Goal: Information Seeking & Learning: Learn about a topic

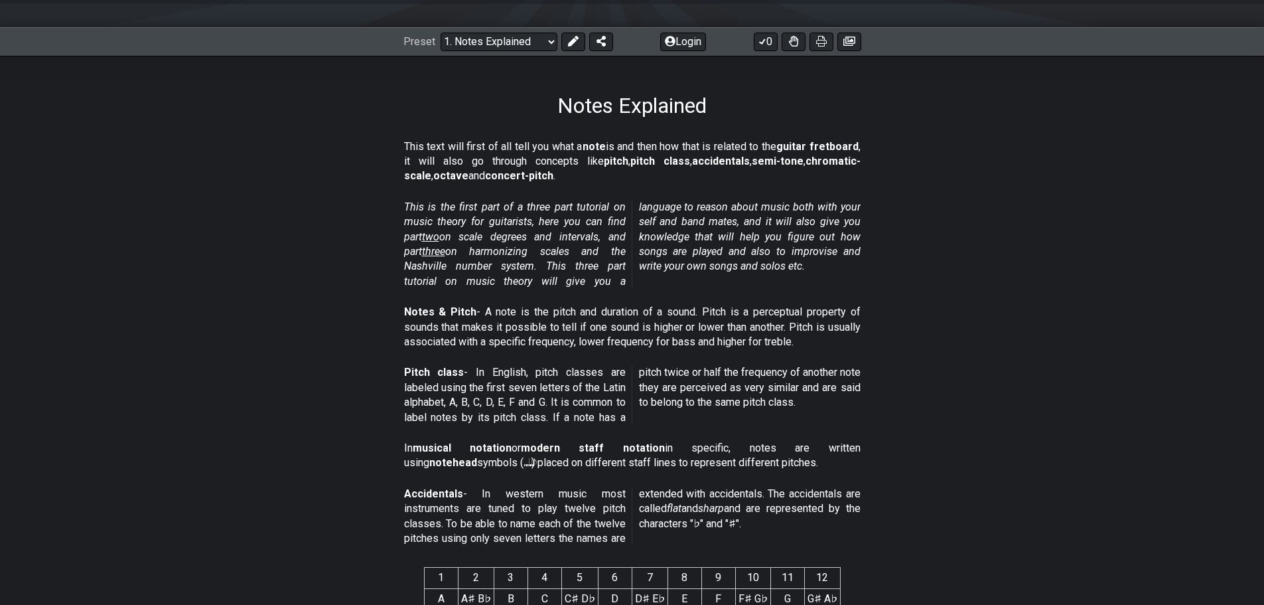
scroll to position [199, 0]
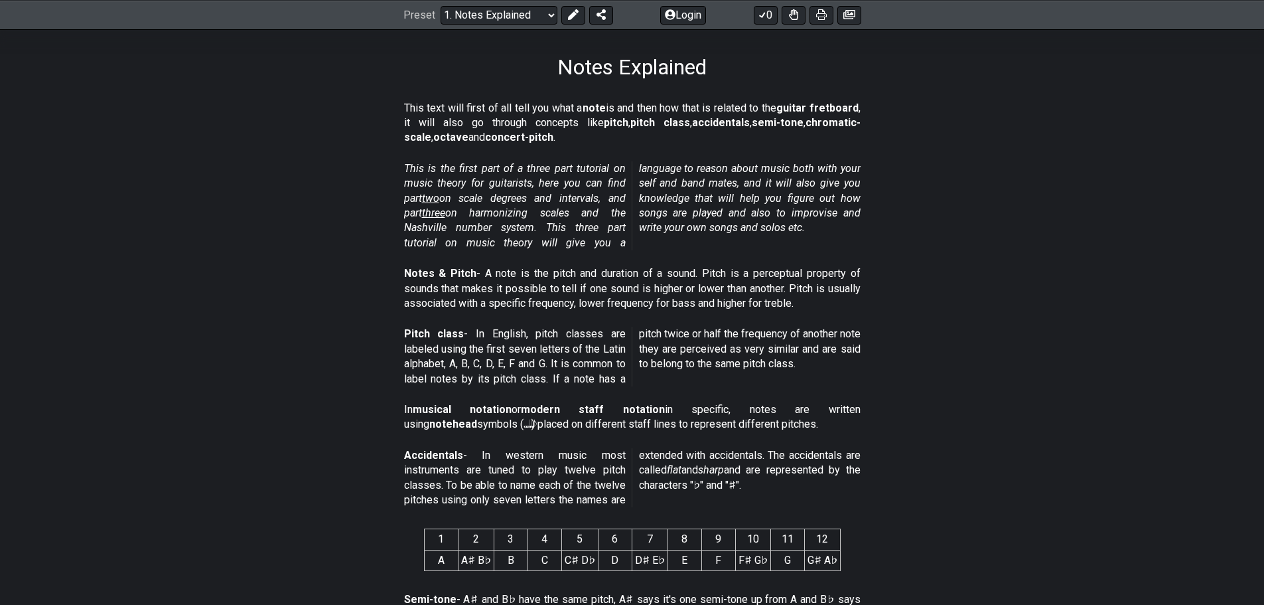
drag, startPoint x: 497, startPoint y: 165, endPoint x: 585, endPoint y: 176, distance: 88.2
click at [578, 173] on em "This is the first part of a three part tutorial on music theory for guitarists,…" at bounding box center [632, 205] width 457 height 87
drag, startPoint x: 600, startPoint y: 181, endPoint x: 613, endPoint y: 187, distance: 14.8
click at [613, 187] on em "This is the first part of a three part tutorial on music theory for guitarists,…" at bounding box center [632, 205] width 457 height 87
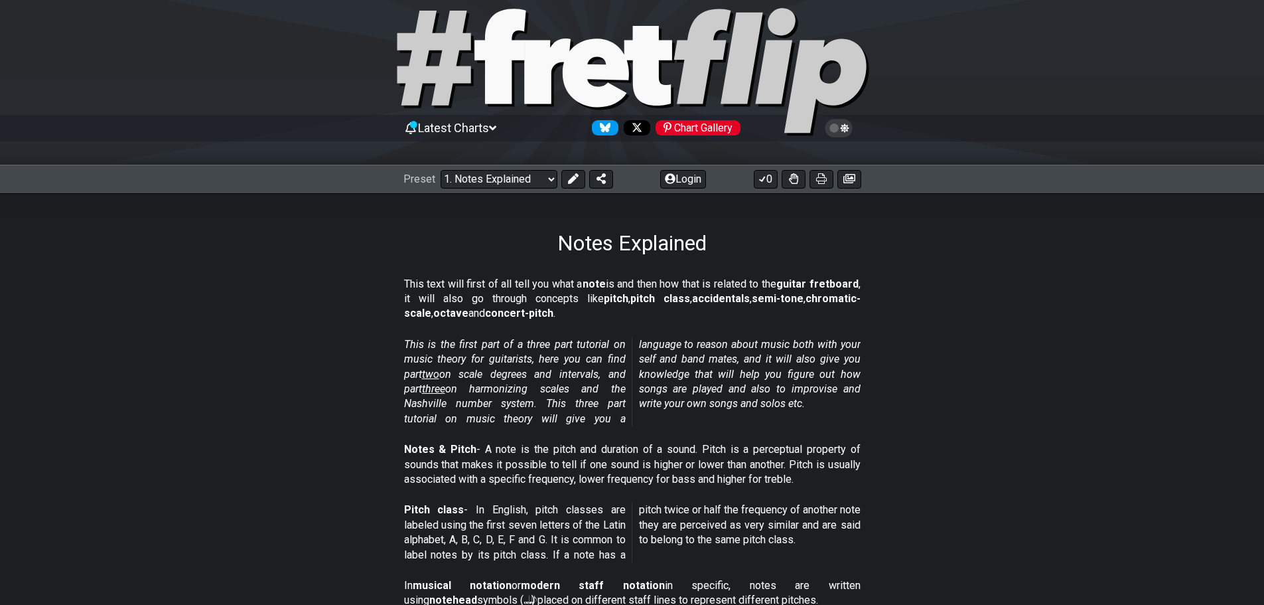
scroll to position [0, 0]
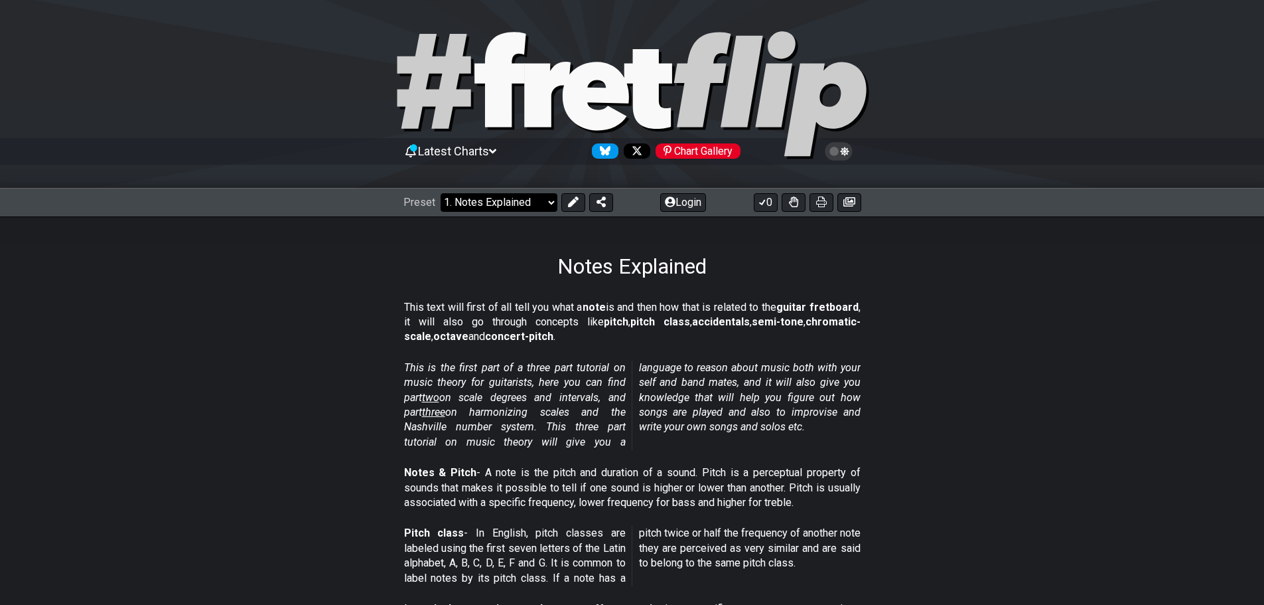
click at [544, 204] on select "Welcome to #fretflip! Initial Preset Custom Preset Minor Pentatonic Major Penta…" at bounding box center [499, 202] width 117 height 19
click at [441, 193] on select "Welcome to #fretflip! Initial Preset Custom Preset Minor Pentatonic Major Penta…" at bounding box center [499, 202] width 117 height 19
select select "/how-to-solo"
select select "C"
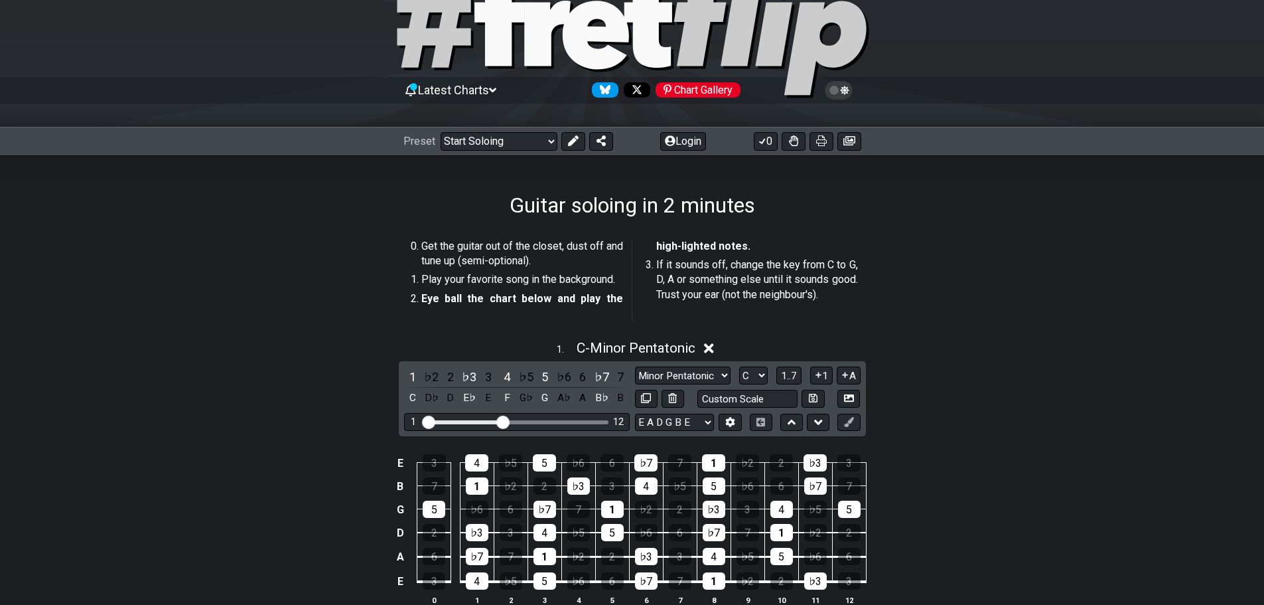
scroll to position [66, 0]
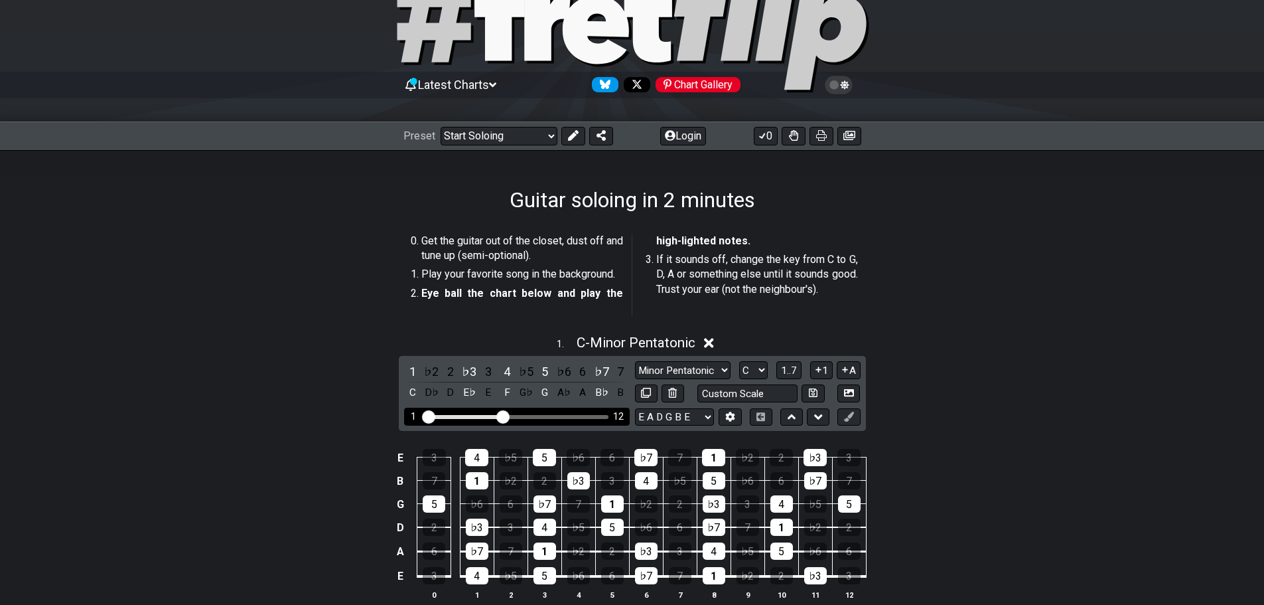
drag, startPoint x: 505, startPoint y: 409, endPoint x: 524, endPoint y: 411, distance: 18.6
click at [524, 411] on div "1 12" at bounding box center [517, 417] width 226 height 18
click at [524, 415] on div "Visible fret range" at bounding box center [517, 417] width 184 height 4
click at [501, 139] on select "Welcome to #fretflip! Initial Preset Custom Preset Minor Pentatonic Major Penta…" at bounding box center [499, 136] width 117 height 19
click at [441, 127] on select "Welcome to #fretflip! Initial Preset Custom Preset Minor Pentatonic Major Penta…" at bounding box center [499, 136] width 117 height 19
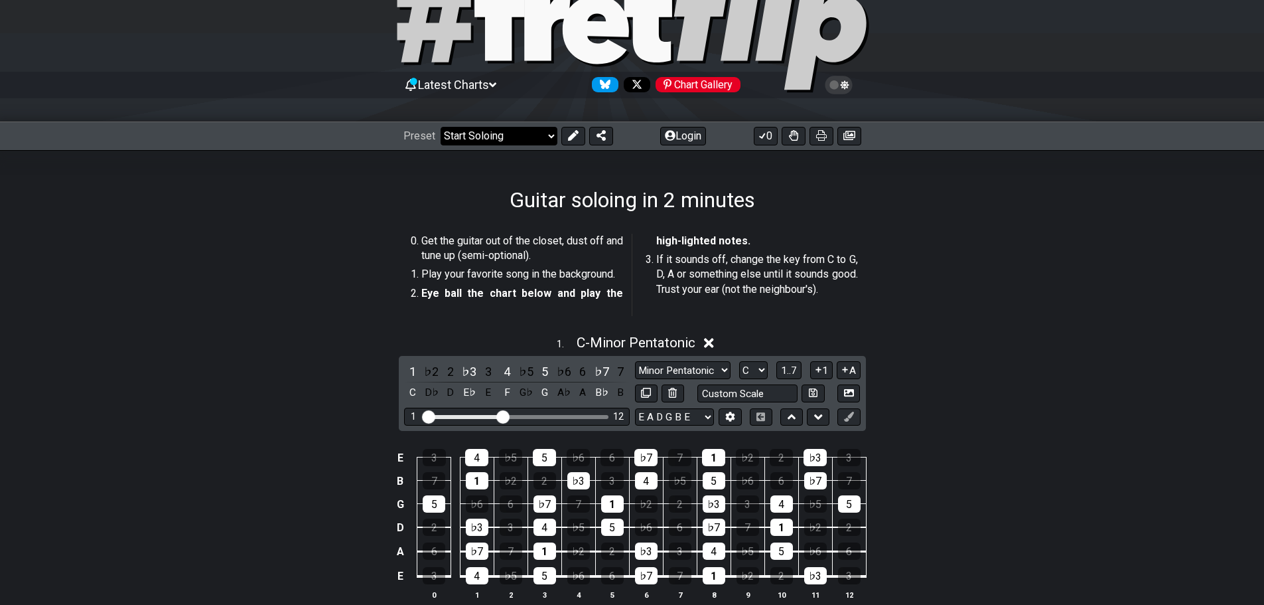
select select "/minor-pentatonic"
select select "C"
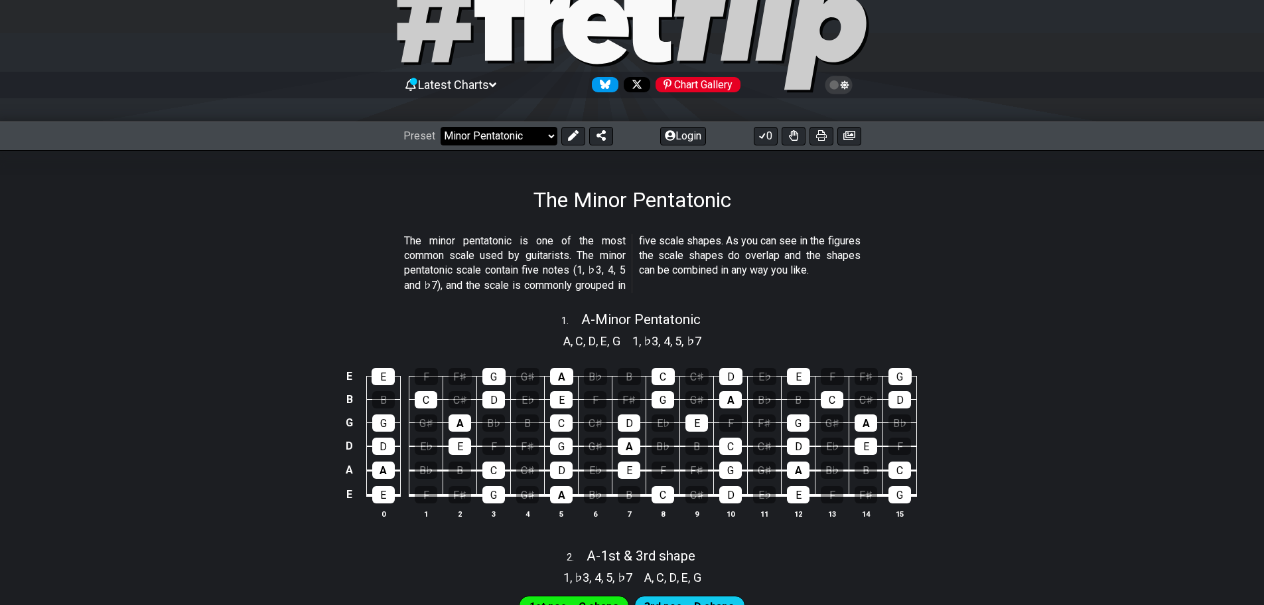
click at [508, 136] on select "Welcome to #fretflip! Initial Preset Custom Preset Minor Pentatonic Major Penta…" at bounding box center [499, 136] width 117 height 19
click at [441, 127] on select "Welcome to #fretflip! Initial Preset Custom Preset Minor Pentatonic Major Penta…" at bounding box center [499, 136] width 117 height 19
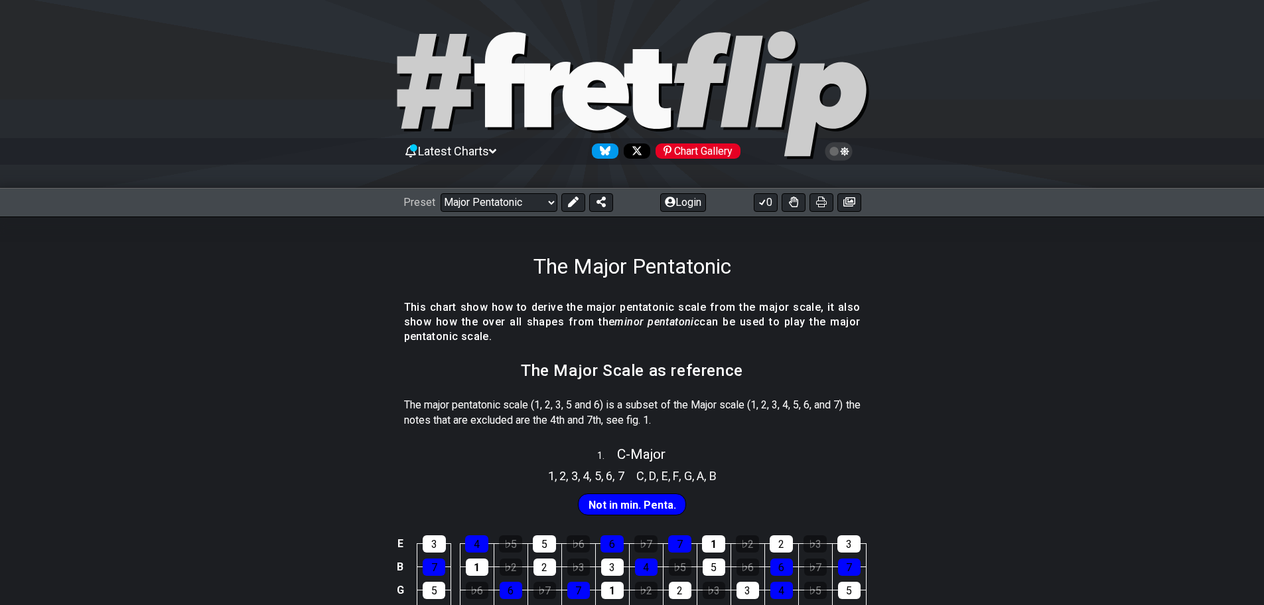
drag, startPoint x: 584, startPoint y: 322, endPoint x: 684, endPoint y: 319, distance: 100.3
click at [684, 319] on h4 "This chart show how to derive the major pentatonic scale from the major scale, …" at bounding box center [632, 322] width 457 height 44
click at [684, 319] on em "minor pentatonic" at bounding box center [657, 321] width 85 height 13
drag, startPoint x: 460, startPoint y: 404, endPoint x: 490, endPoint y: 407, distance: 30.0
click at [490, 407] on p "The major pentatonic scale (1, 2, 3, 5 and 6) is a subset of the Major scale (1…" at bounding box center [632, 413] width 457 height 30
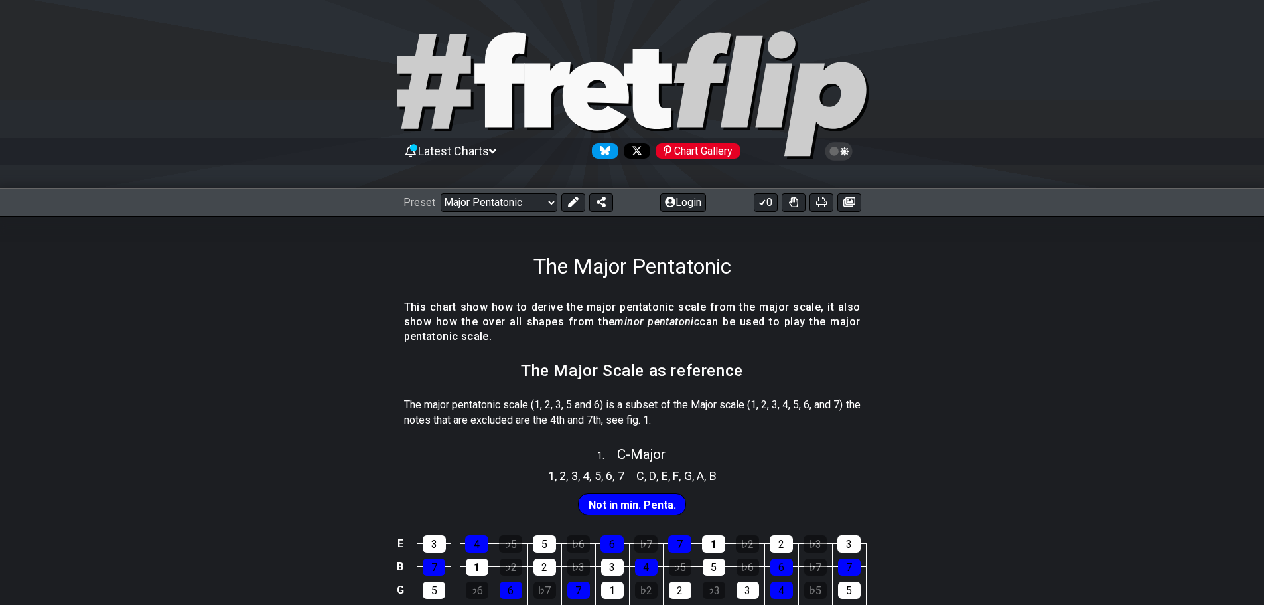
click at [490, 408] on p "The major pentatonic scale (1, 2, 3, 5 and 6) is a subset of the Major scale (1…" at bounding box center [632, 413] width 457 height 30
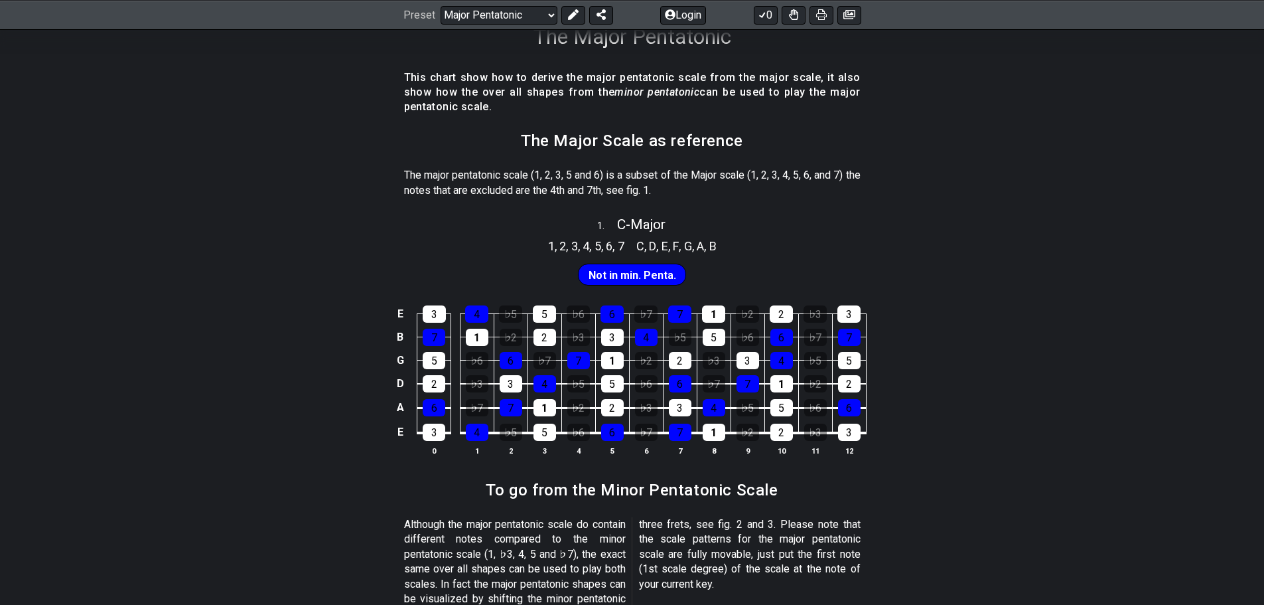
scroll to position [199, 0]
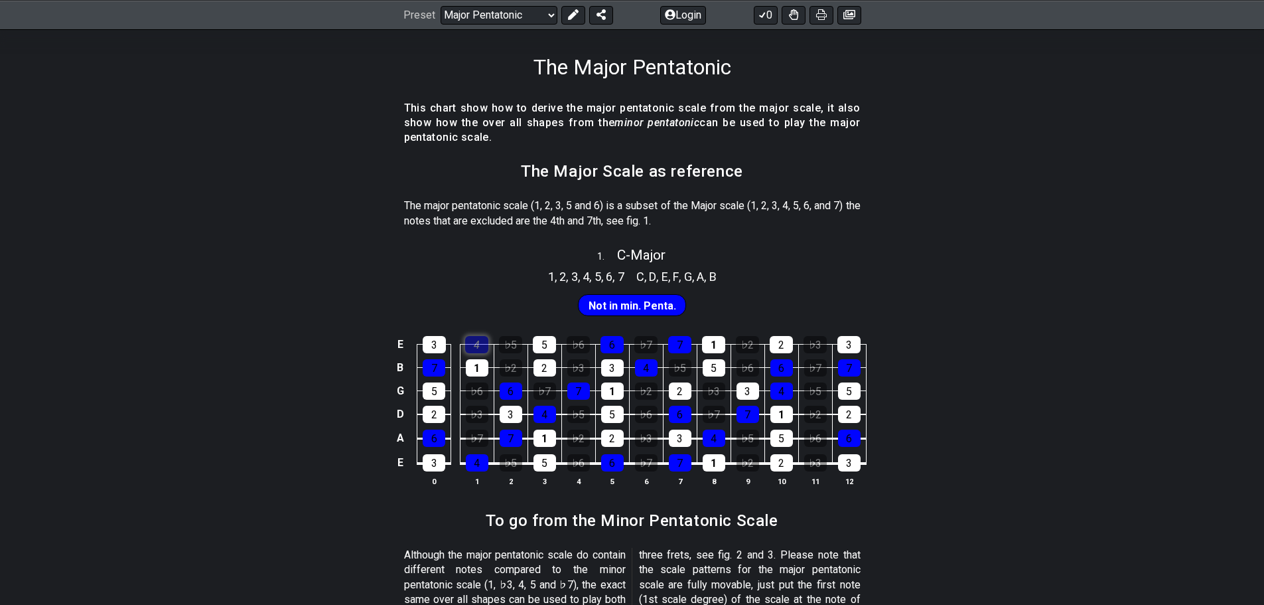
click at [477, 349] on div "4" at bounding box center [476, 344] width 23 height 17
click at [439, 367] on div "7" at bounding box center [434, 367] width 23 height 17
click at [464, 366] on td "1" at bounding box center [477, 355] width 34 height 23
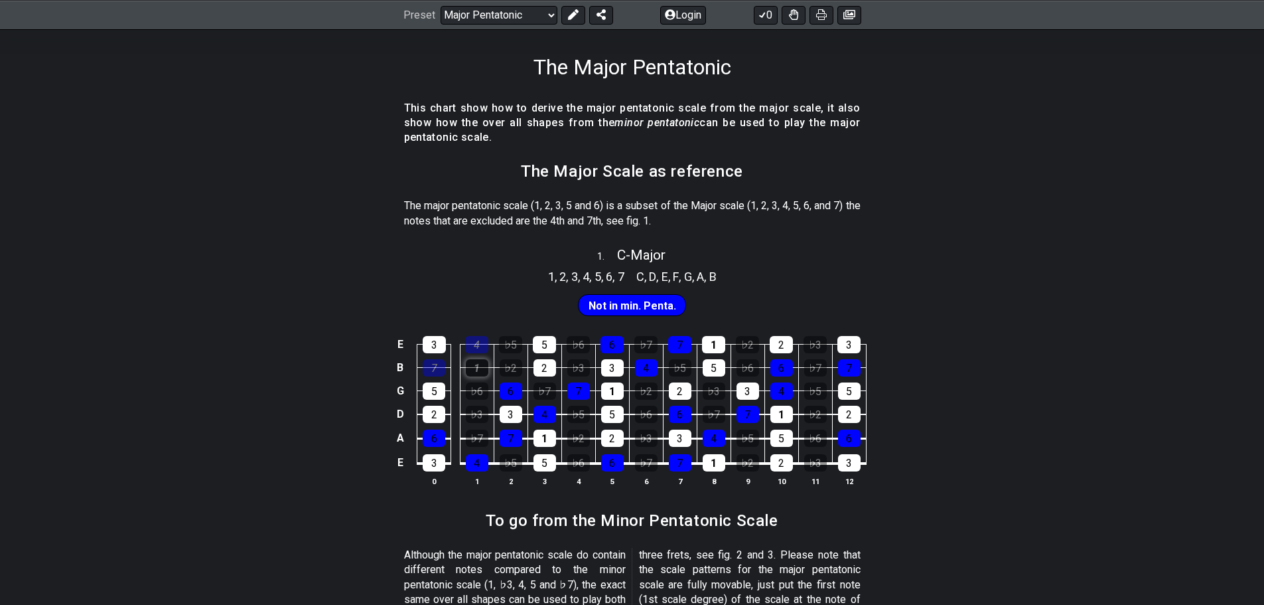
click at [473, 367] on div "1" at bounding box center [477, 367] width 23 height 17
click at [429, 372] on div "7" at bounding box center [434, 367] width 23 height 17
click at [476, 346] on div "4" at bounding box center [476, 344] width 23 height 17
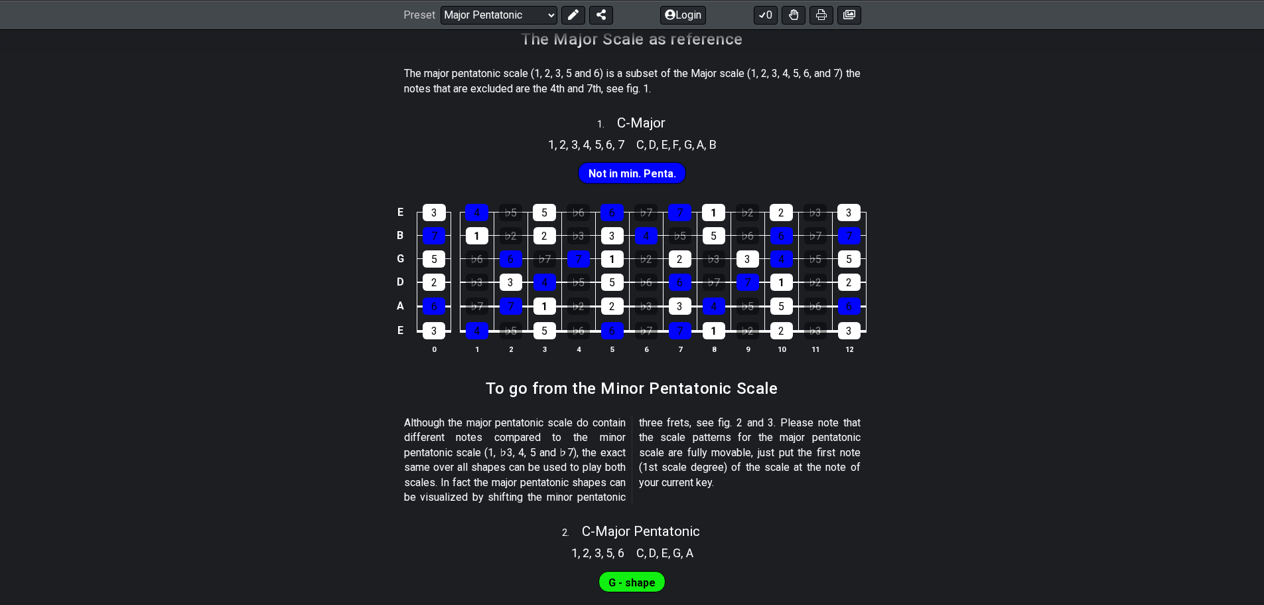
scroll to position [332, 0]
click at [583, 307] on div "♭2" at bounding box center [578, 305] width 23 height 17
click at [584, 307] on div "♭2" at bounding box center [578, 305] width 23 height 17
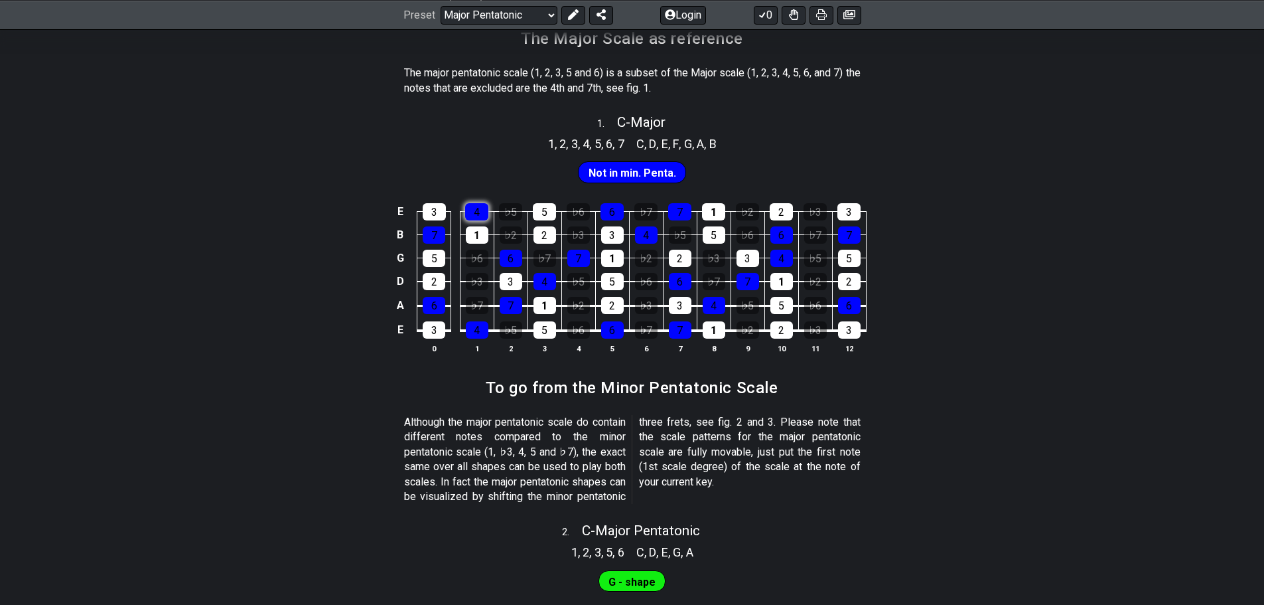
click at [481, 207] on div "4" at bounding box center [476, 211] width 23 height 17
click at [420, 241] on td "5" at bounding box center [434, 245] width 34 height 23
click at [430, 236] on div "7" at bounding box center [434, 234] width 23 height 17
click at [436, 234] on div "7" at bounding box center [434, 234] width 23 height 17
click at [480, 210] on div "4" at bounding box center [476, 211] width 23 height 17
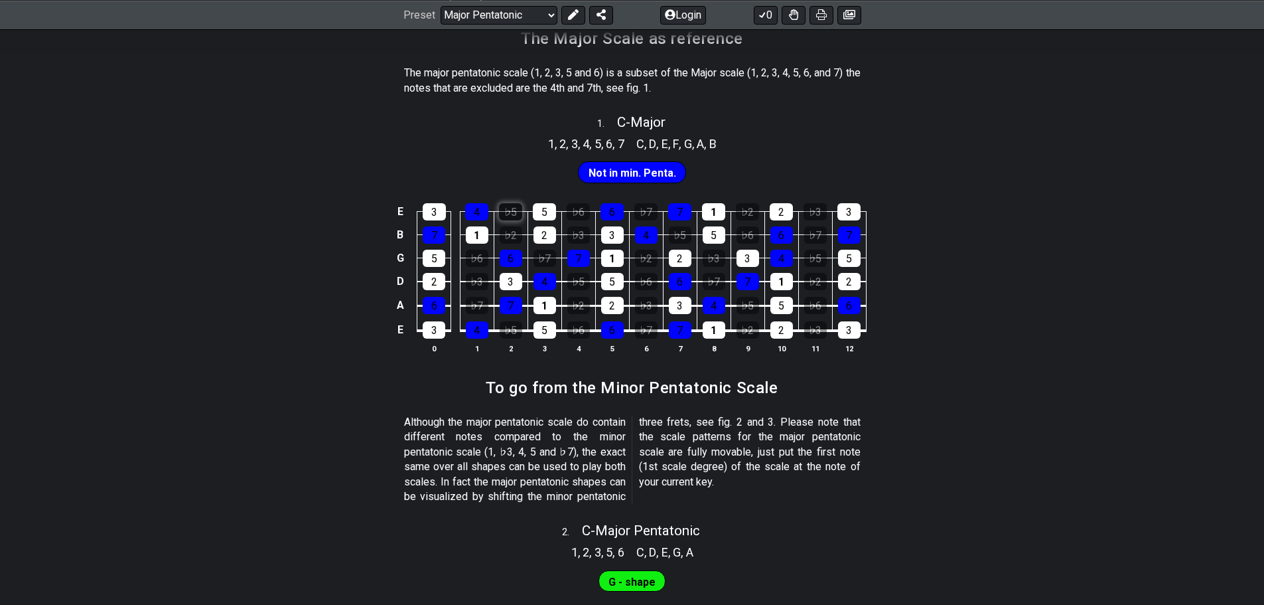
click at [510, 214] on div "♭5" at bounding box center [510, 211] width 23 height 17
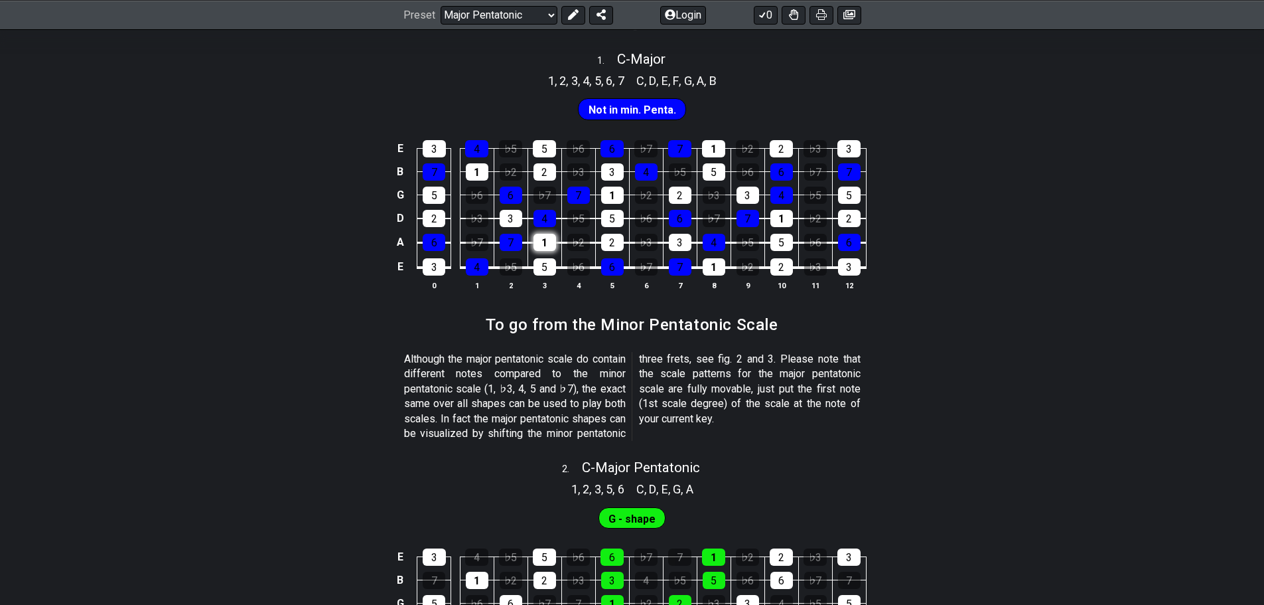
scroll to position [398, 0]
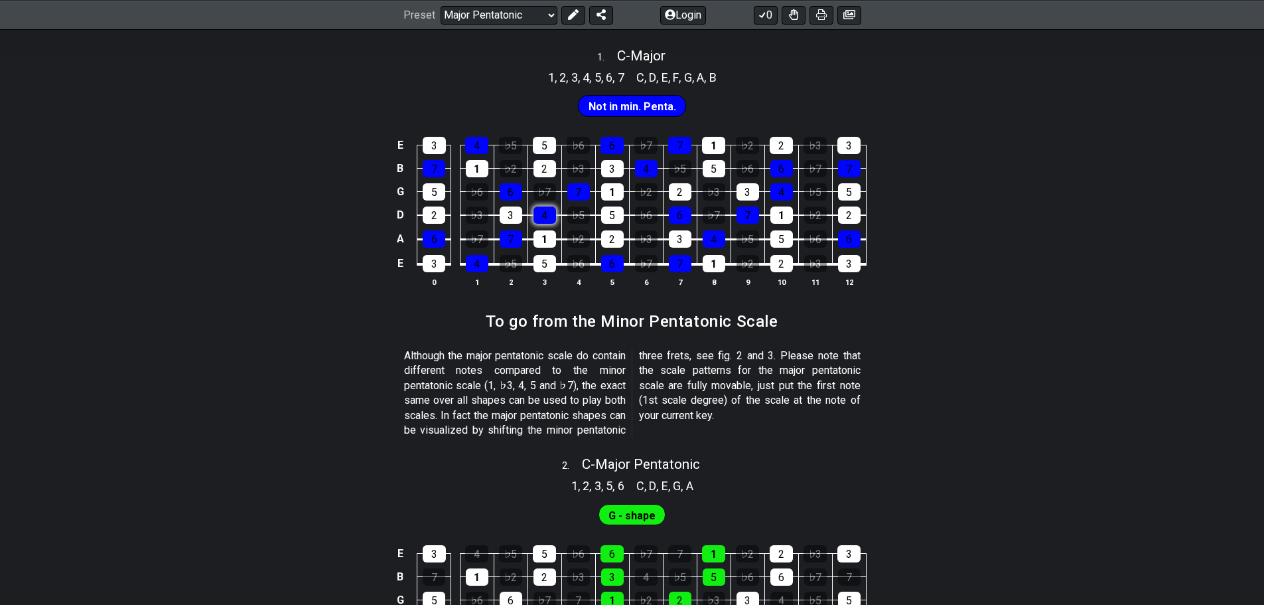
click at [546, 215] on div "4" at bounding box center [545, 214] width 23 height 17
click at [522, 229] on td "7" at bounding box center [511, 227] width 34 height 25
click at [519, 230] on div "7" at bounding box center [511, 238] width 23 height 17
click at [542, 218] on div "4" at bounding box center [545, 214] width 23 height 17
click at [514, 232] on div "7" at bounding box center [511, 238] width 23 height 17
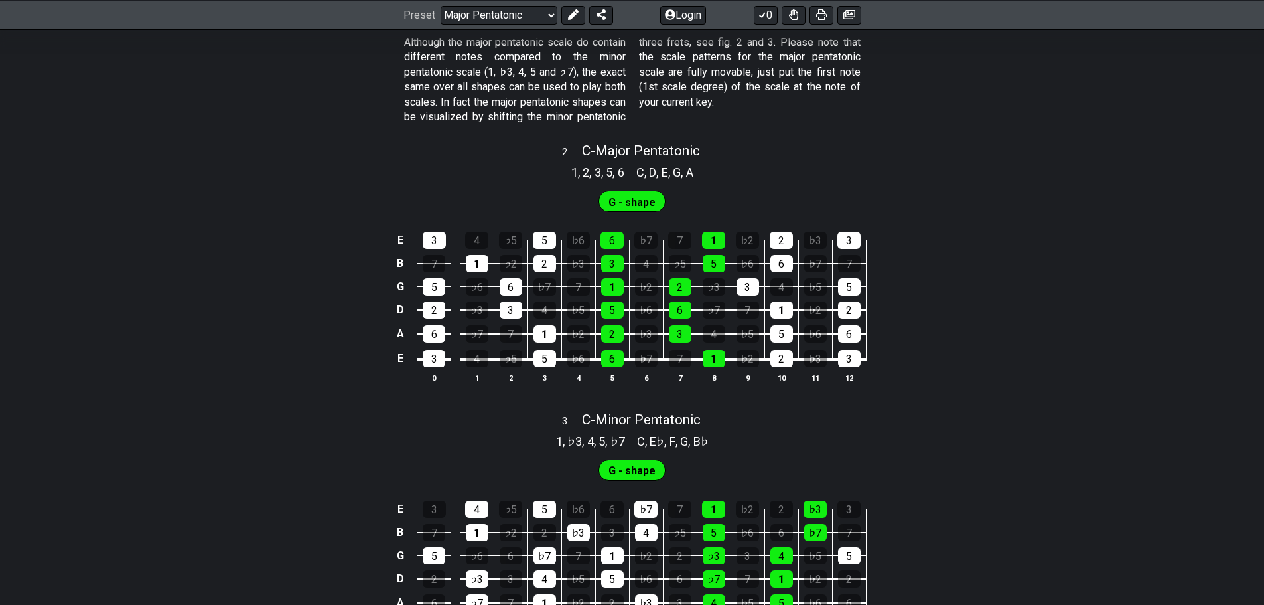
scroll to position [796, 0]
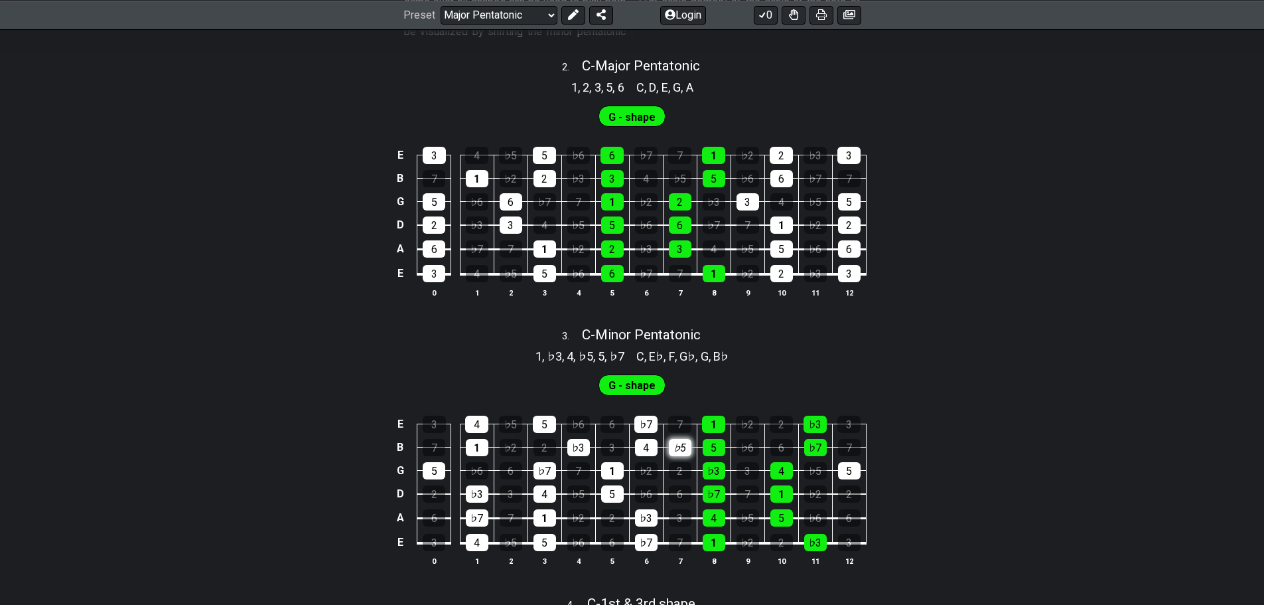
click at [682, 447] on div "♭5" at bounding box center [680, 447] width 23 height 17
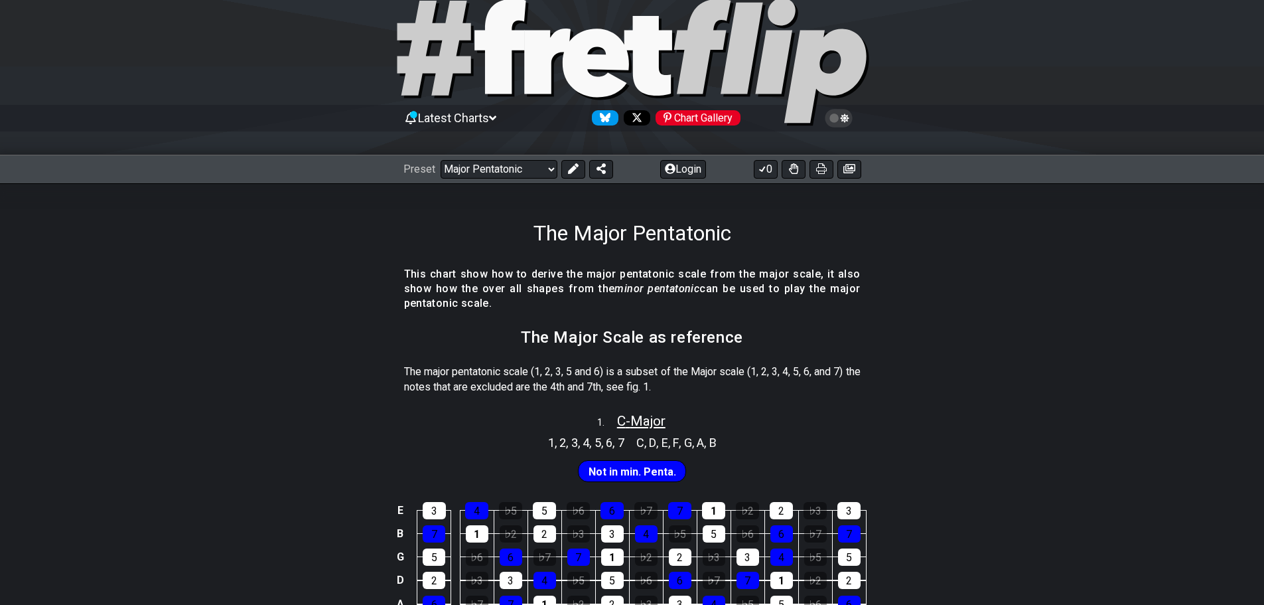
scroll to position [0, 0]
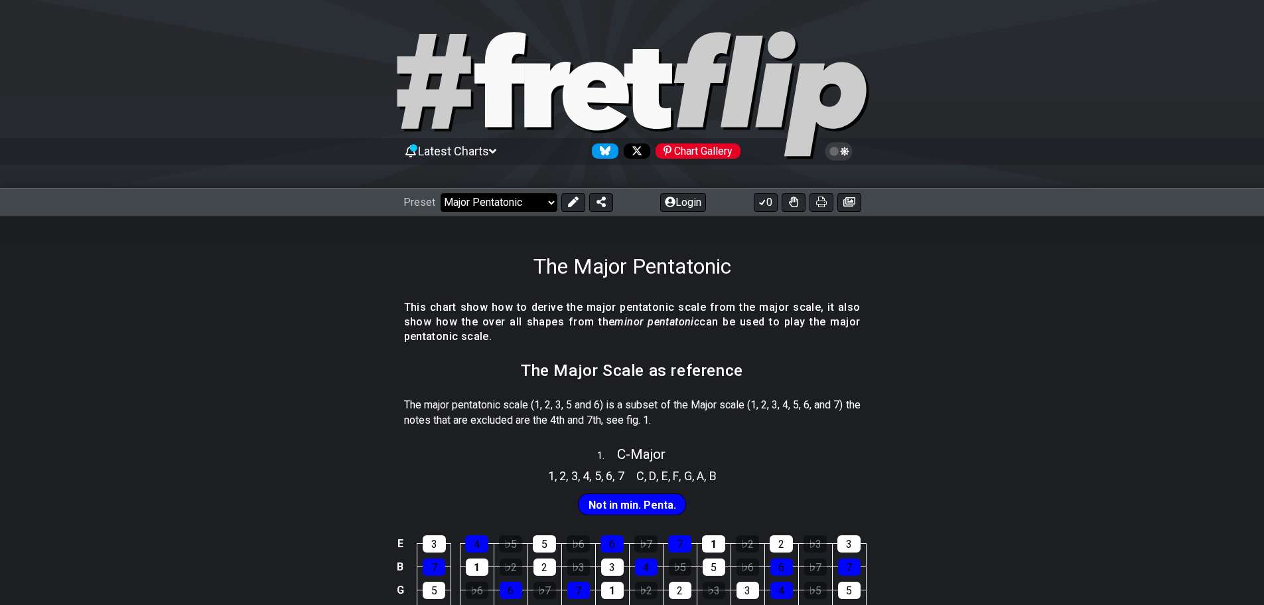
click at [494, 207] on select "Welcome to #fretflip! Initial Preset Custom Preset Minor Pentatonic Major Penta…" at bounding box center [499, 202] width 117 height 19
click at [441, 193] on select "Welcome to #fretflip! Initial Preset Custom Preset Minor Pentatonic Major Penta…" at bounding box center [499, 202] width 117 height 19
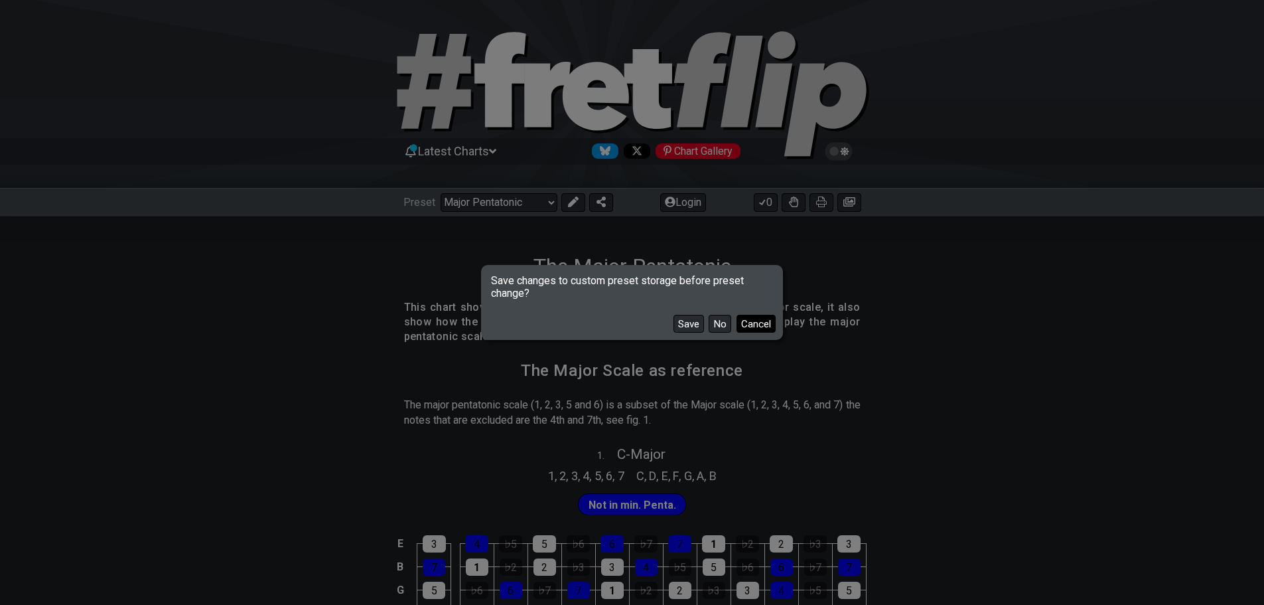
click at [751, 325] on button "Cancel" at bounding box center [756, 324] width 39 height 18
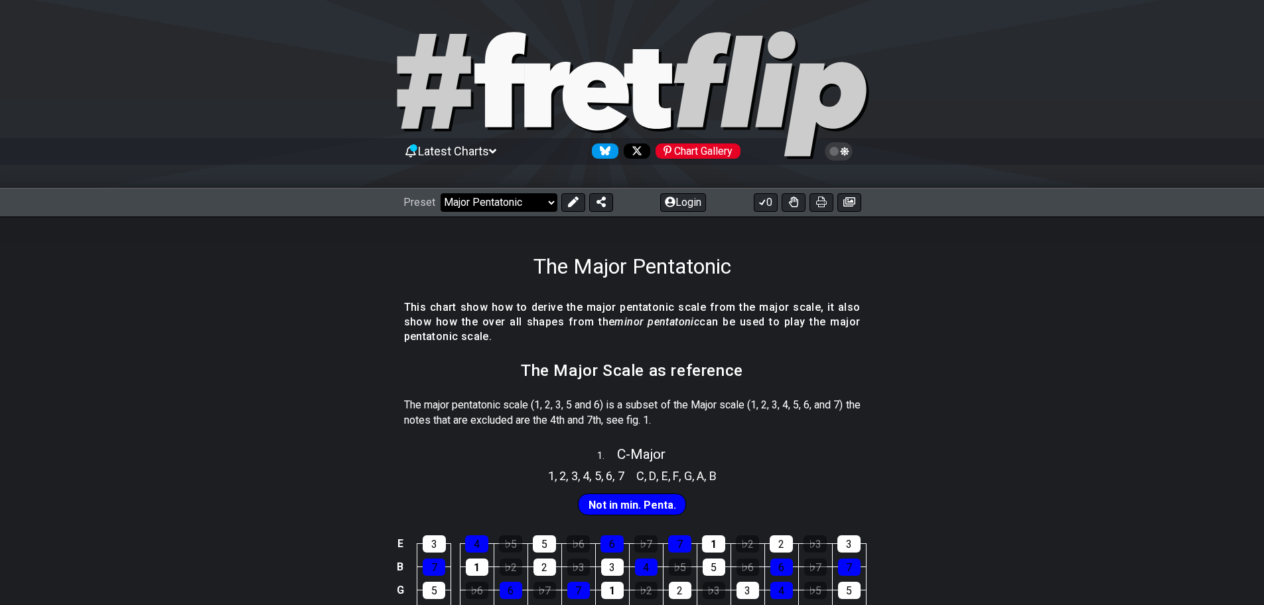
click at [522, 202] on select "Welcome to #fretflip! Initial Preset Custom Preset Minor Pentatonic Major Penta…" at bounding box center [499, 202] width 117 height 19
click at [441, 193] on select "Welcome to #fretflip! Initial Preset Custom Preset Minor Pentatonic Major Penta…" at bounding box center [499, 202] width 117 height 19
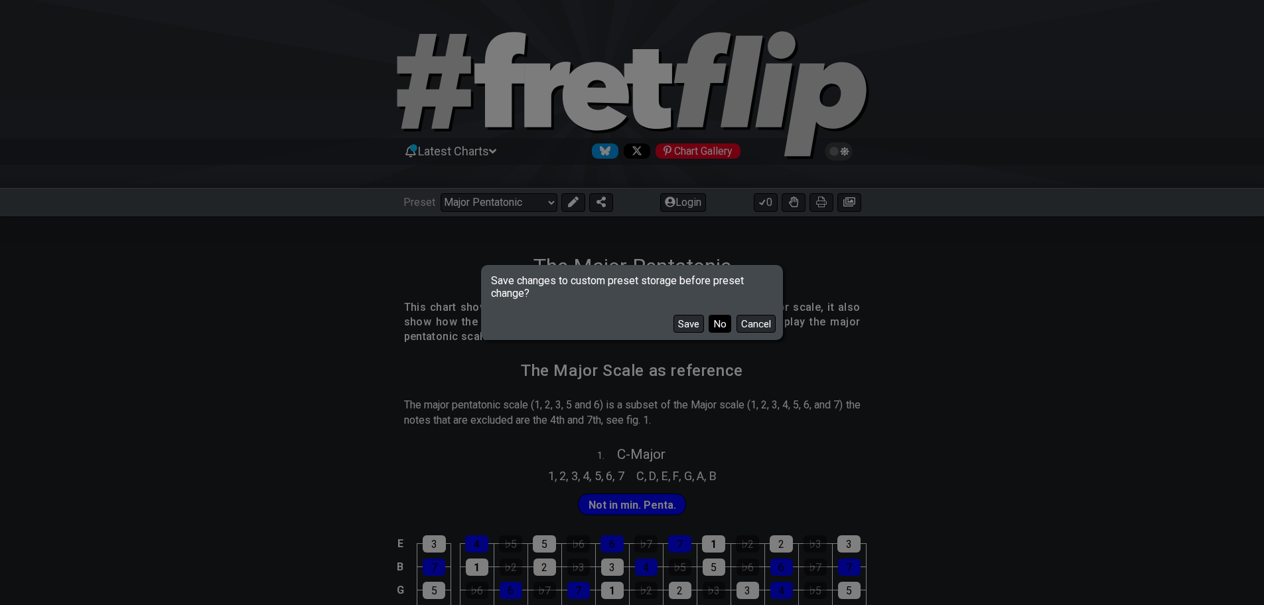
click at [721, 323] on button "No" at bounding box center [720, 324] width 23 height 18
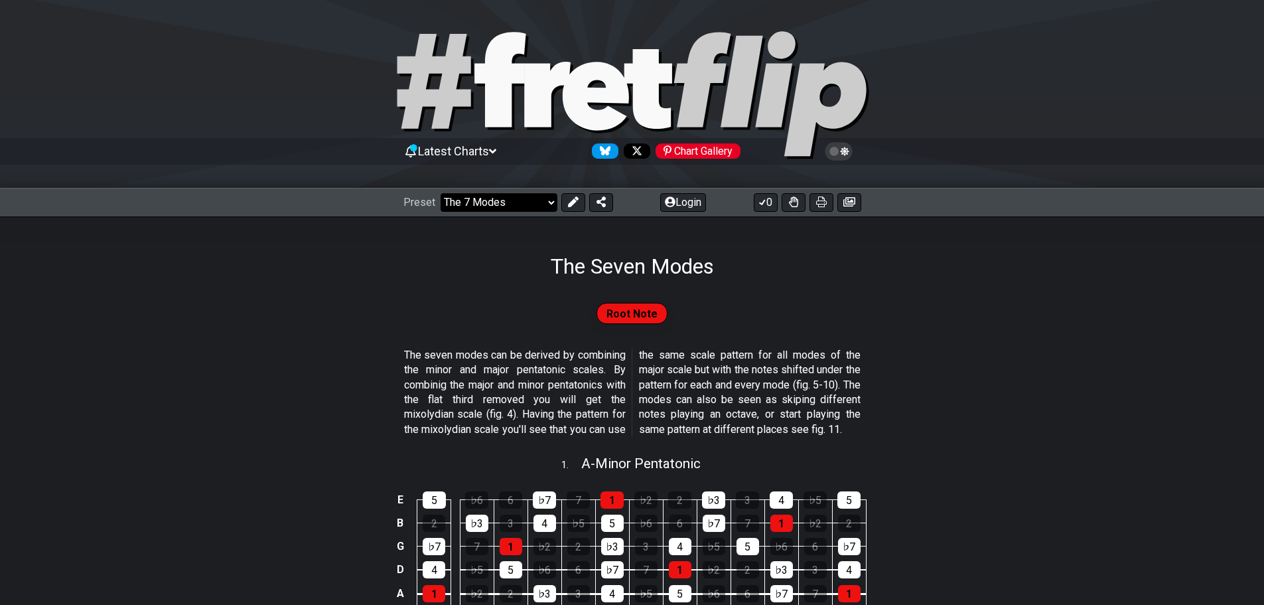
click at [513, 198] on select "Welcome to #fretflip! Initial Preset Custom Preset Minor Pentatonic Major Penta…" at bounding box center [499, 202] width 117 height 19
click at [441, 193] on select "Welcome to #fretflip! Initial Preset Custom Preset Minor Pentatonic Major Penta…" at bounding box center [499, 202] width 117 height 19
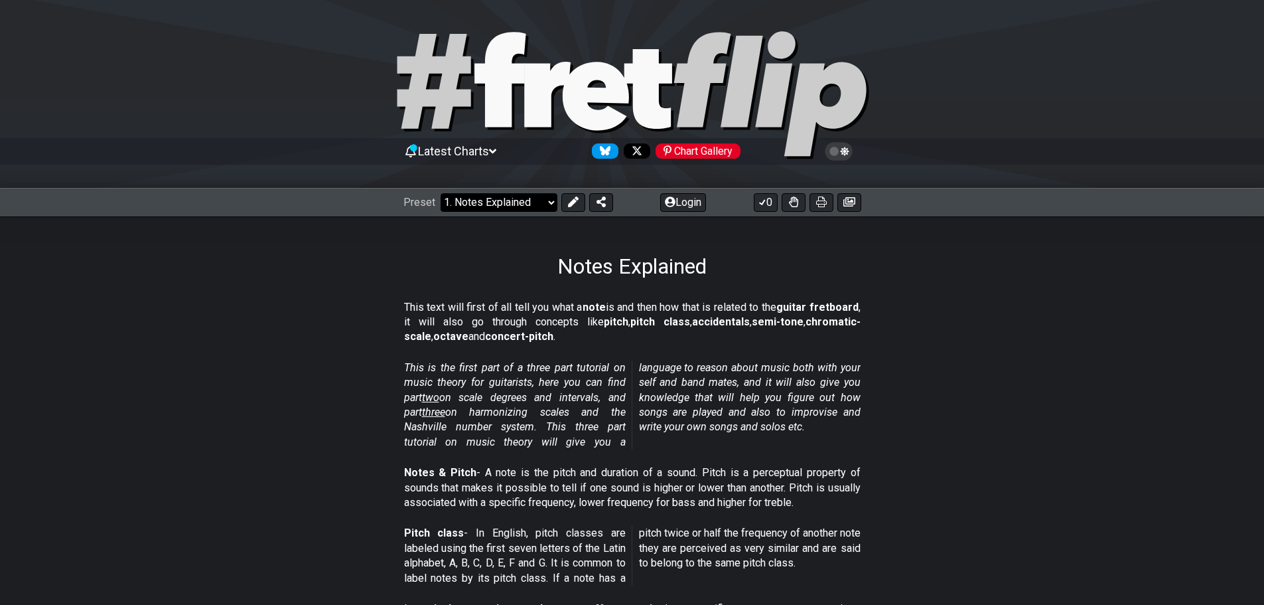
click at [479, 198] on select "Welcome to #fretflip! Initial Preset Custom Preset Minor Pentatonic Major Penta…" at bounding box center [499, 202] width 117 height 19
click at [441, 193] on select "Welcome to #fretflip! Initial Preset Custom Preset Minor Pentatonic Major Penta…" at bounding box center [499, 202] width 117 height 19
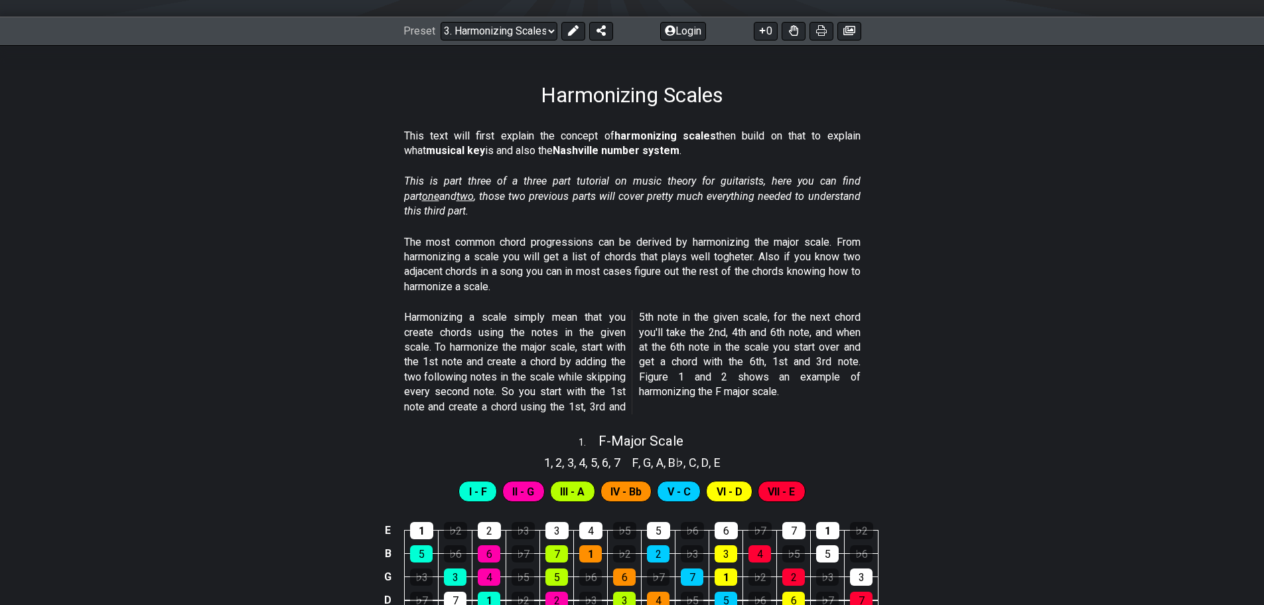
scroll to position [66, 0]
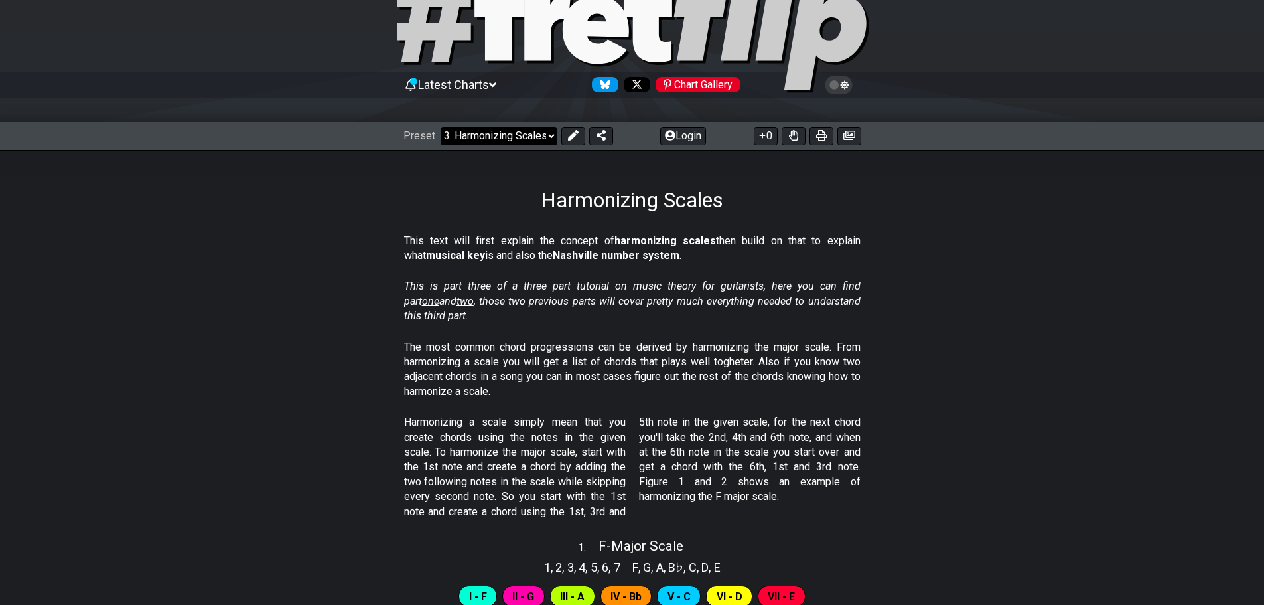
click at [495, 132] on select "Welcome to #fretflip! Initial Preset Custom Preset Minor Pentatonic Major Penta…" at bounding box center [499, 136] width 117 height 19
click at [441, 127] on select "Welcome to #fretflip! Initial Preset Custom Preset Minor Pentatonic Major Penta…" at bounding box center [499, 136] width 117 height 19
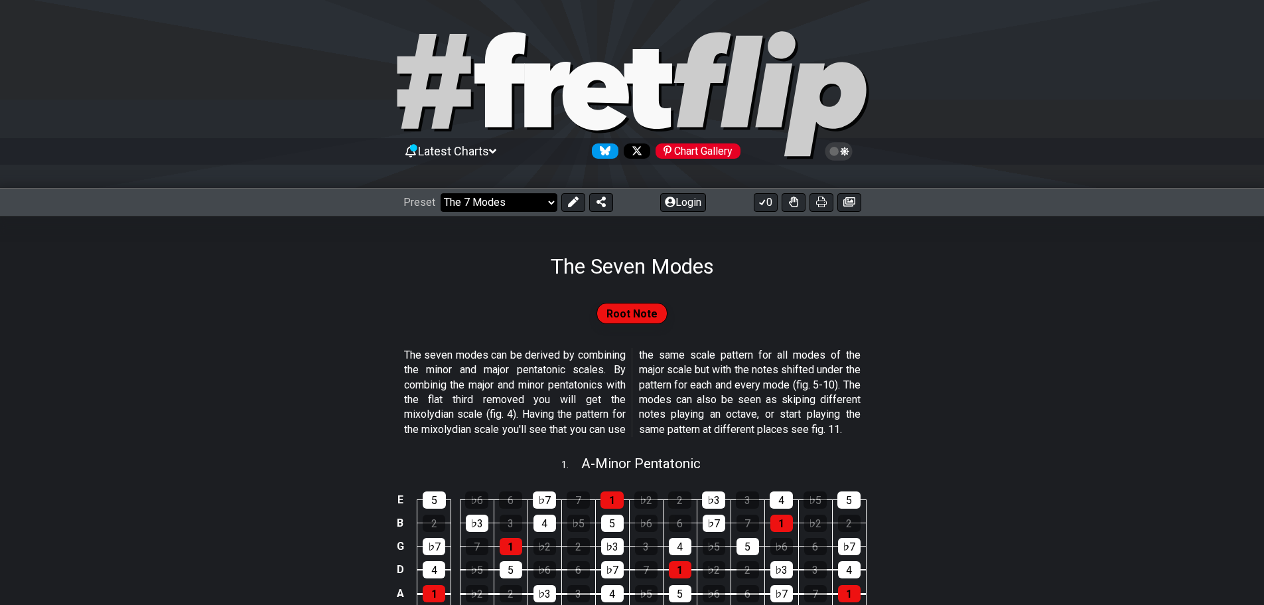
click at [516, 198] on select "Welcome to #fretflip! Initial Preset Custom Preset Minor Pentatonic Major Penta…" at bounding box center [499, 202] width 117 height 19
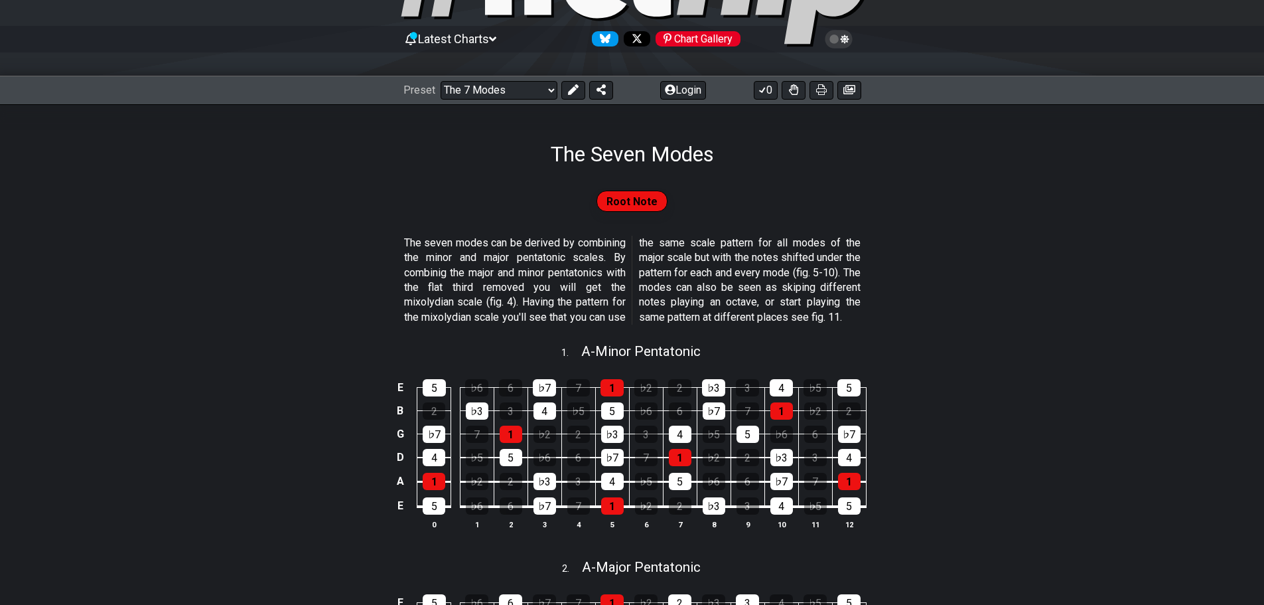
scroll to position [133, 0]
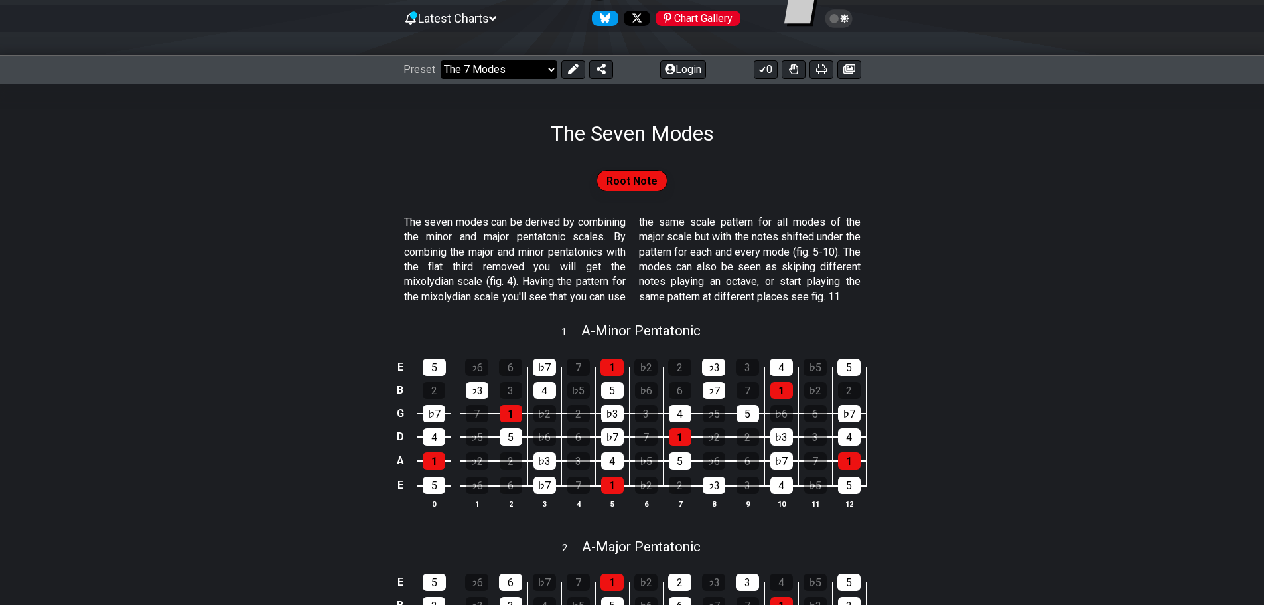
click at [510, 66] on select "Welcome to #fretflip! Initial Preset Custom Preset Minor Pentatonic Major Penta…" at bounding box center [499, 69] width 117 height 19
click at [441, 60] on select "Welcome to #fretflip! Initial Preset Custom Preset Minor Pentatonic Major Penta…" at bounding box center [499, 69] width 117 height 19
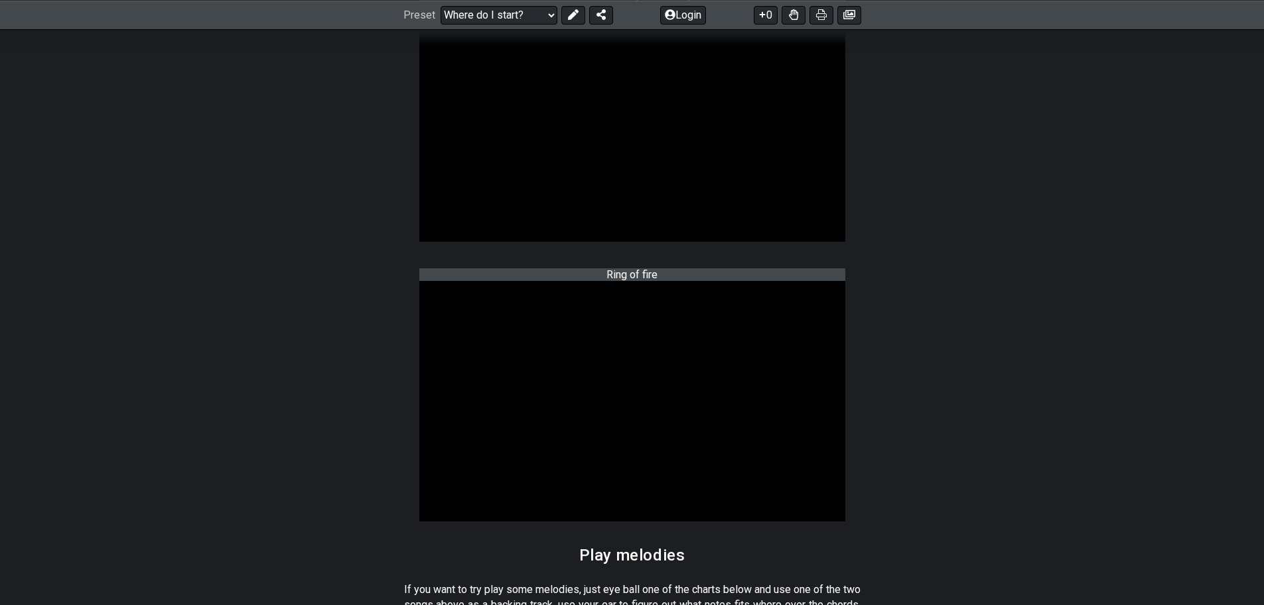
scroll to position [1261, 0]
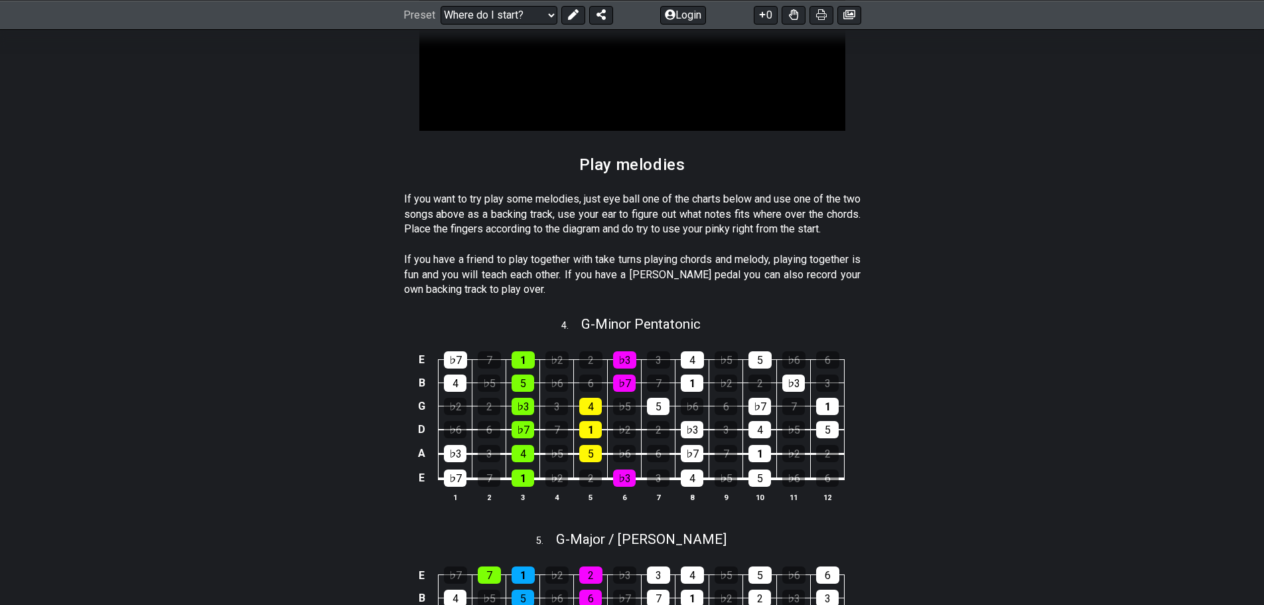
drag, startPoint x: 652, startPoint y: 193, endPoint x: 710, endPoint y: 194, distance: 57.8
click at [709, 194] on p "If you want to try play some melodies, just eye ball one of the charts below an…" at bounding box center [632, 214] width 457 height 44
drag, startPoint x: 579, startPoint y: 199, endPoint x: 617, endPoint y: 200, distance: 37.2
click at [617, 200] on p "If you want to try play some melodies, just eye ball one of the charts below an…" at bounding box center [632, 214] width 457 height 44
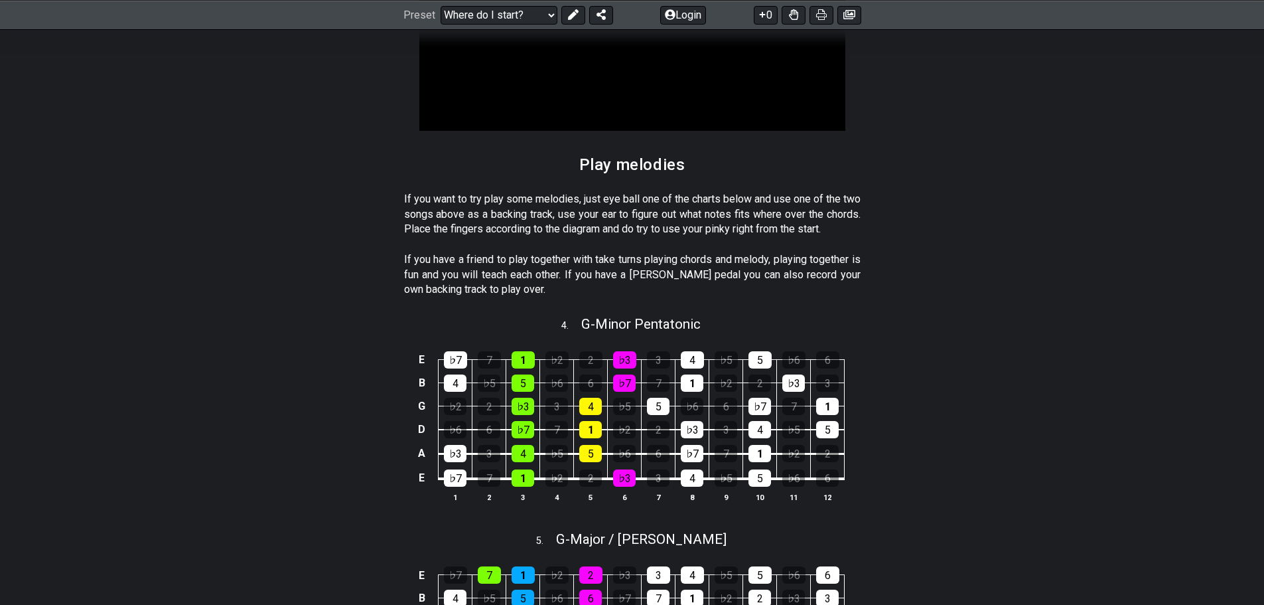
drag, startPoint x: 624, startPoint y: 196, endPoint x: 727, endPoint y: 196, distance: 103.5
click at [727, 196] on p "If you want to try play some melodies, just eye ball one of the charts below an…" at bounding box center [632, 214] width 457 height 44
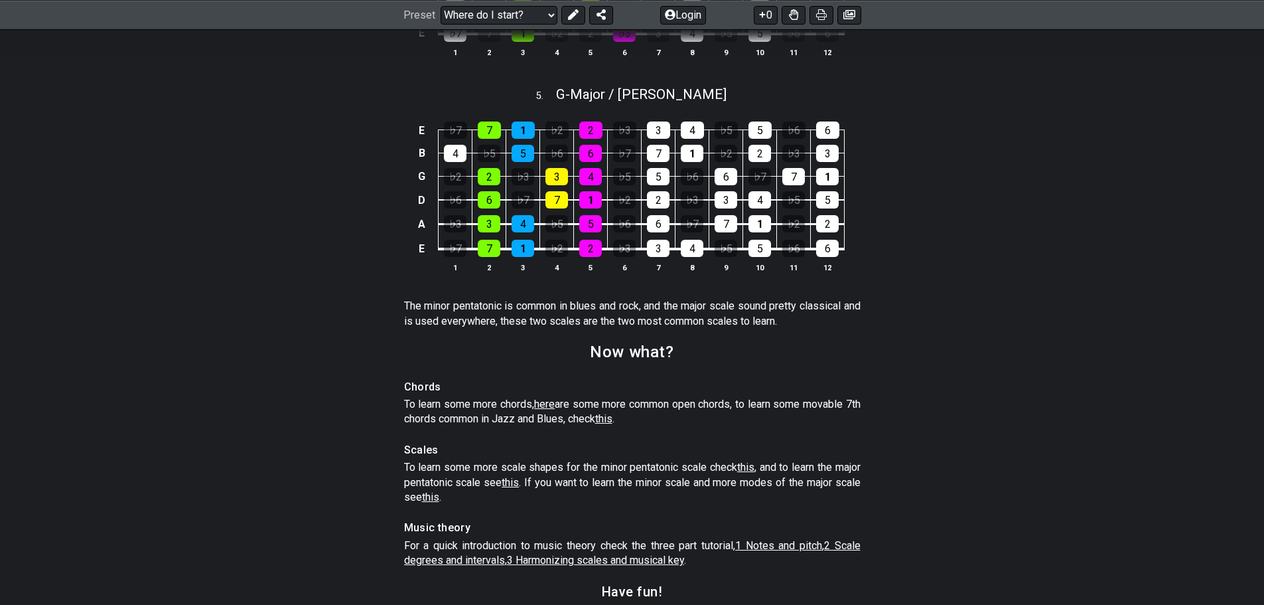
scroll to position [1858, 0]
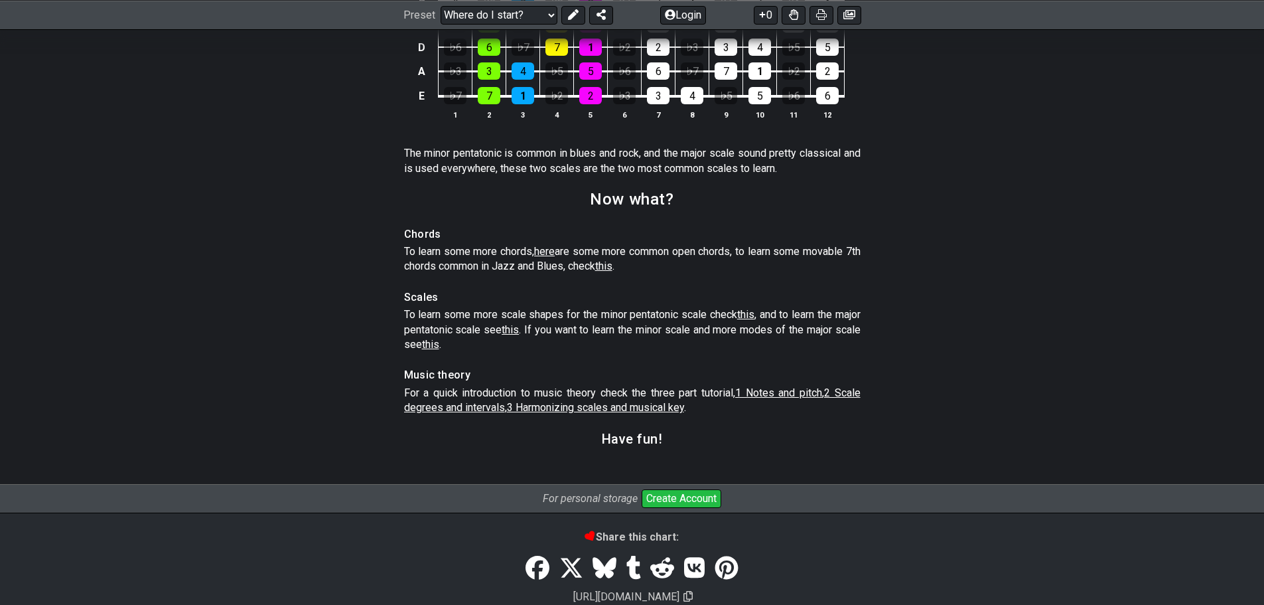
drag, startPoint x: 695, startPoint y: 264, endPoint x: 711, endPoint y: 266, distance: 16.7
click at [711, 266] on p "To learn some more chords, here are some more common open chords, to learn some…" at bounding box center [632, 259] width 457 height 30
drag, startPoint x: 463, startPoint y: 330, endPoint x: 542, endPoint y: 335, distance: 79.1
click at [542, 335] on p "To learn some more scale shapes for the minor pentatonic scale check this , and…" at bounding box center [632, 329] width 457 height 44
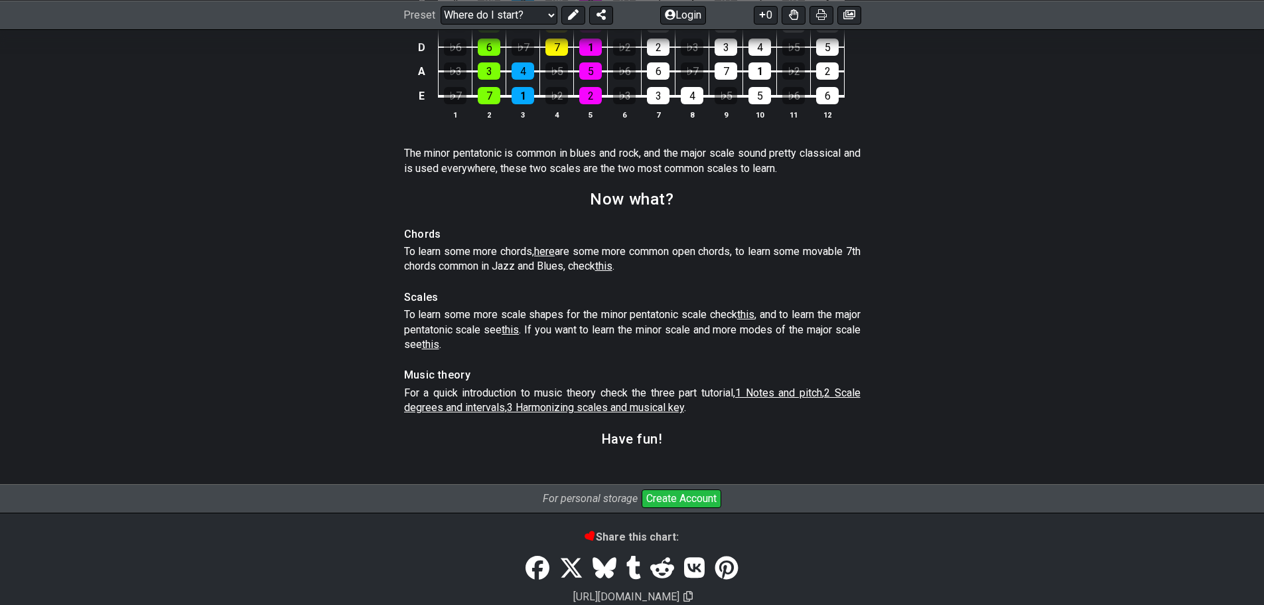
click at [519, 336] on span "this" at bounding box center [510, 329] width 17 height 13
select select "/major-pentatonic"
